Goal: Task Accomplishment & Management: Manage account settings

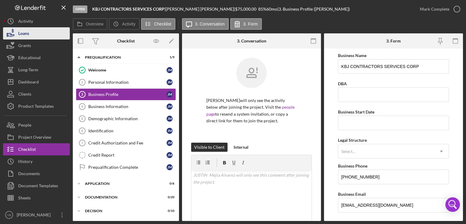
click at [34, 37] on button "Loans" at bounding box center [36, 33] width 67 height 12
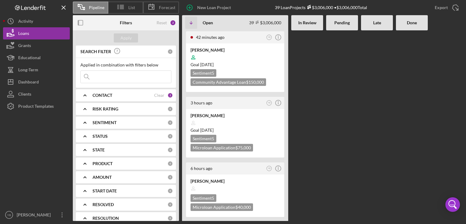
click at [307, 102] on Review at bounding box center [307, 125] width 32 height 190
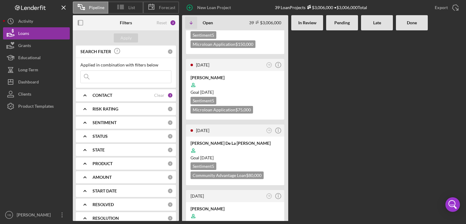
scroll to position [570, 0]
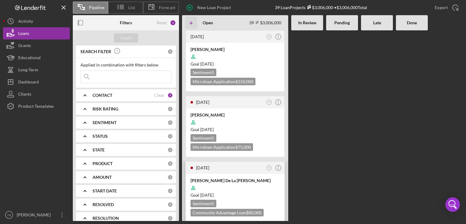
click at [260, 192] on div "Goal [DATE]" at bounding box center [234, 195] width 89 height 6
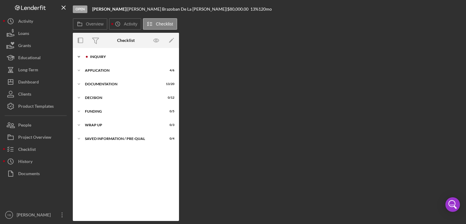
click at [99, 58] on div "Inquiry" at bounding box center [130, 57] width 81 height 4
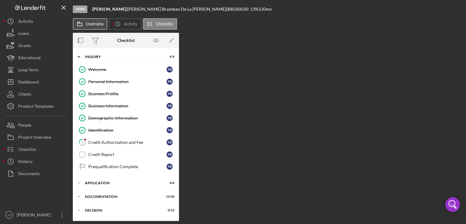
click at [93, 20] on button "Overview" at bounding box center [90, 24] width 35 height 12
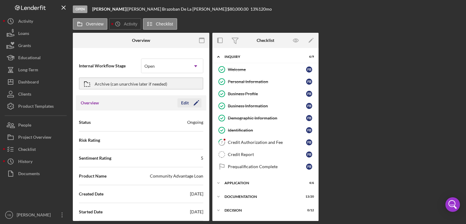
click at [194, 102] on icon "Icon/Edit" at bounding box center [196, 102] width 15 height 15
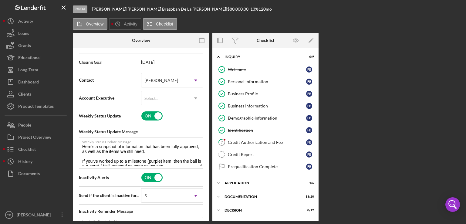
scroll to position [163, 0]
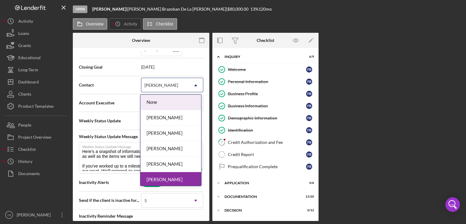
click at [195, 85] on icon "Icon/Dropdown Arrow" at bounding box center [195, 85] width 15 height 15
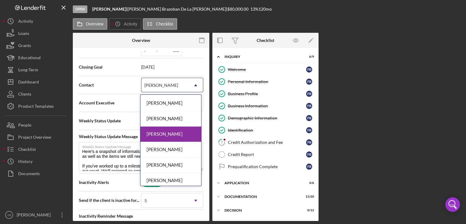
scroll to position [48, 0]
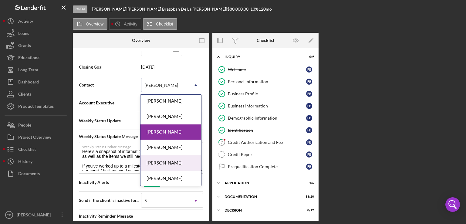
click at [179, 160] on div "[PERSON_NAME]" at bounding box center [170, 162] width 61 height 15
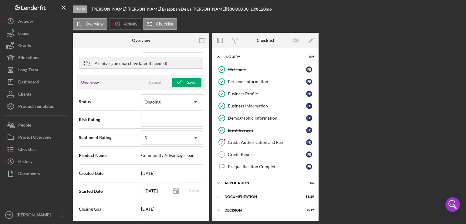
scroll to position [0, 0]
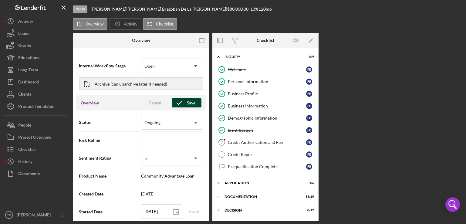
click at [187, 105] on div "Save" at bounding box center [191, 102] width 8 height 9
type textarea "Here's a snapshot of information that has been fully approved, as well as the i…"
